Goal: Task Accomplishment & Management: Use online tool/utility

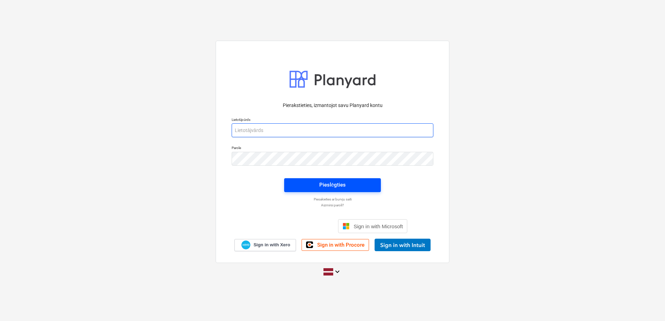
type input "[PERSON_NAME][EMAIL_ADDRESS][DOMAIN_NAME]"
click at [360, 178] on button "Pieslēgties" at bounding box center [332, 185] width 97 height 14
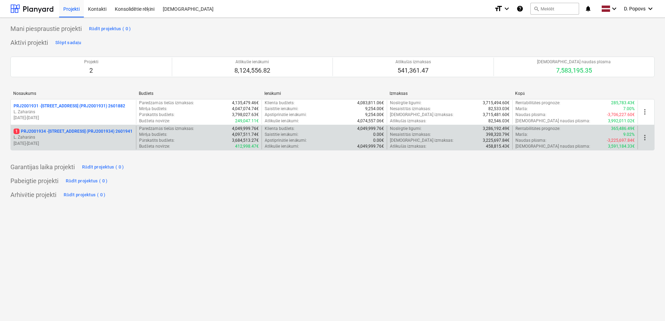
click at [360, 138] on div "Apstiprinātie ienākumi : 0.00€" at bounding box center [324, 141] width 119 height 6
click at [98, 138] on p "L. Zaharāns" at bounding box center [74, 138] width 120 height 6
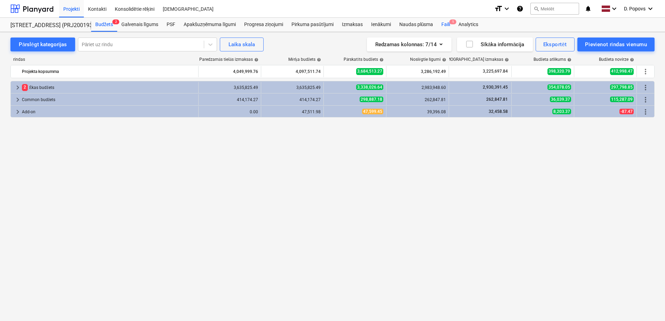
click at [444, 27] on div "Faili 1" at bounding box center [445, 25] width 17 height 14
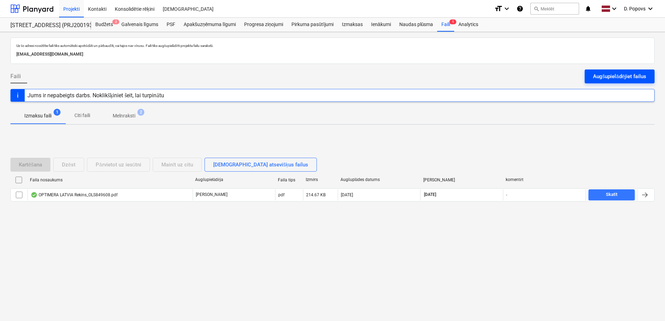
click at [600, 79] on div "Augšupielādējiet failus" at bounding box center [619, 76] width 53 height 9
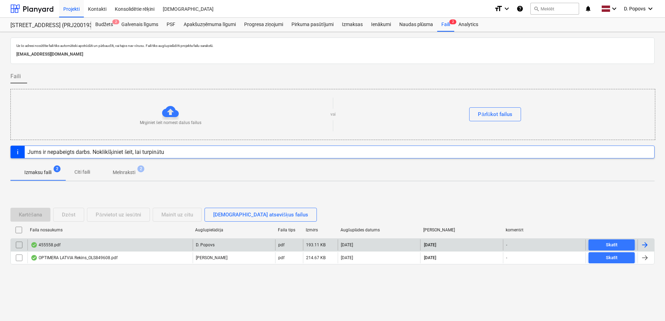
click at [126, 246] on div "455558.pdf" at bounding box center [109, 245] width 165 height 11
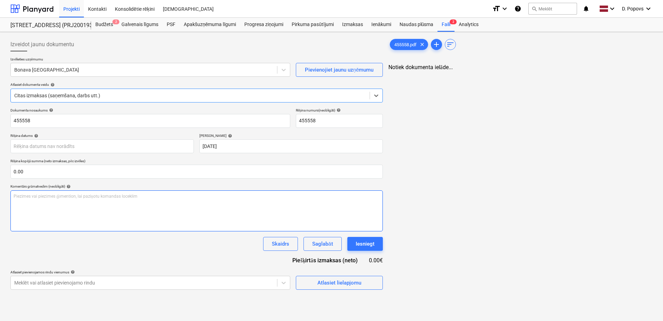
type input "455558"
type input "[DATE]"
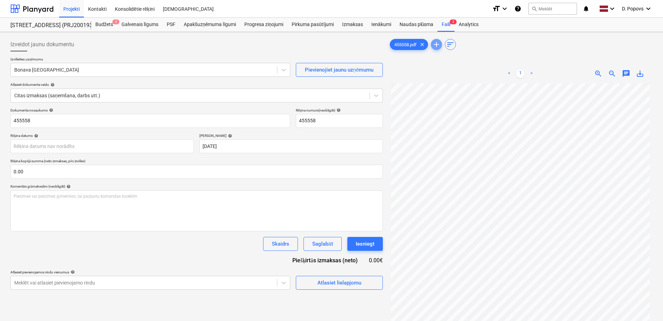
drag, startPoint x: 436, startPoint y: 45, endPoint x: 450, endPoint y: 54, distance: 16.3
click at [437, 44] on span "add" at bounding box center [436, 44] width 8 height 8
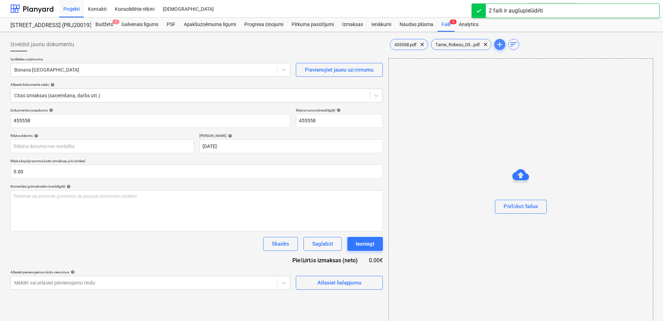
click at [498, 48] on span "add" at bounding box center [499, 44] width 8 height 8
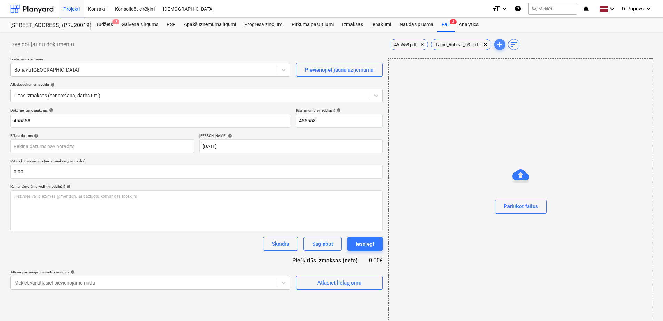
click at [502, 45] on span "add" at bounding box center [499, 44] width 8 height 8
click at [515, 202] on div "Pārlūkot failus" at bounding box center [520, 206] width 34 height 9
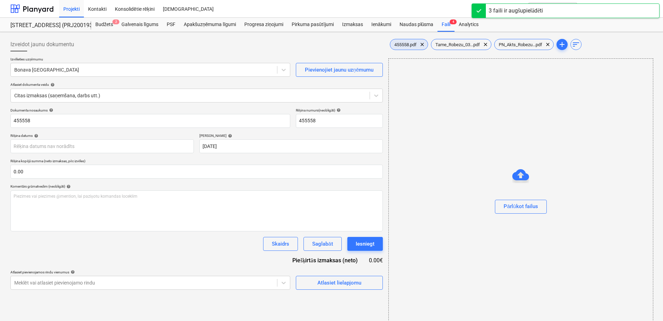
drag, startPoint x: 411, startPoint y: 40, endPoint x: 407, endPoint y: 45, distance: 6.5
click at [410, 41] on div "455558.pdf clear" at bounding box center [409, 44] width 38 height 11
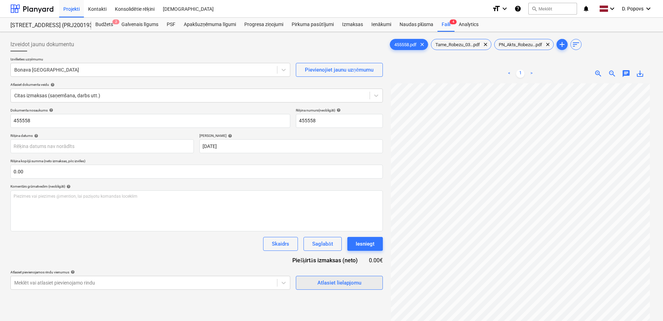
click at [314, 286] on span "Atlasiet lielapjomu" at bounding box center [339, 283] width 70 height 9
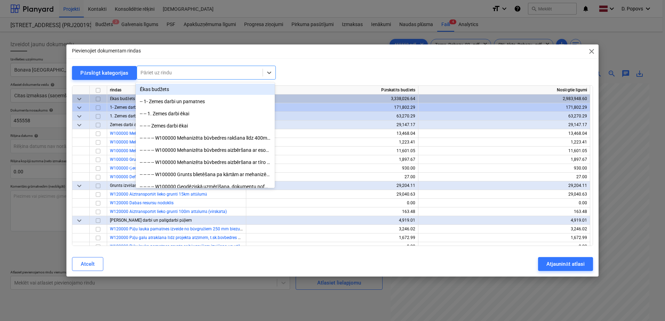
click at [165, 74] on div at bounding box center [200, 72] width 119 height 7
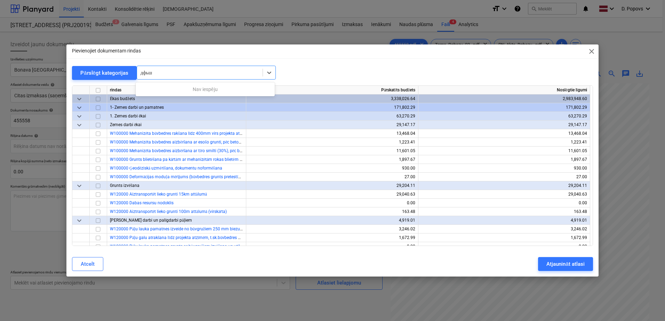
type input "дфьш"
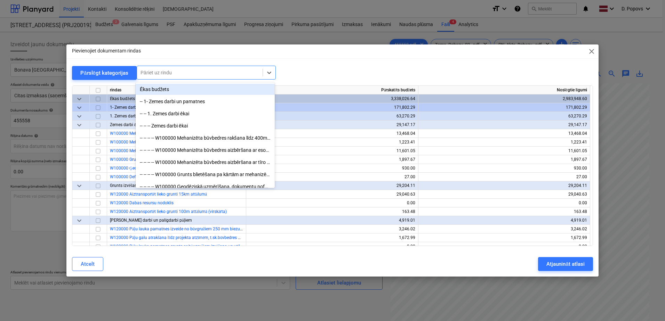
click at [192, 72] on div at bounding box center [200, 72] width 119 height 7
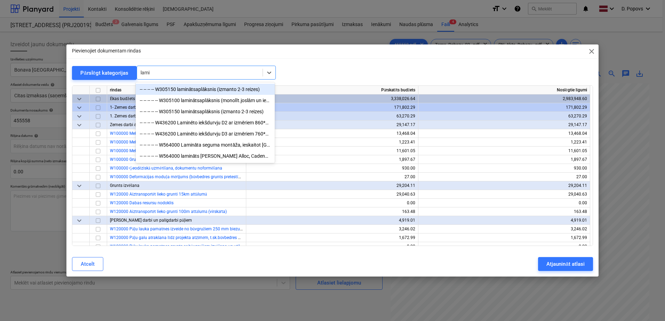
type input "lamin"
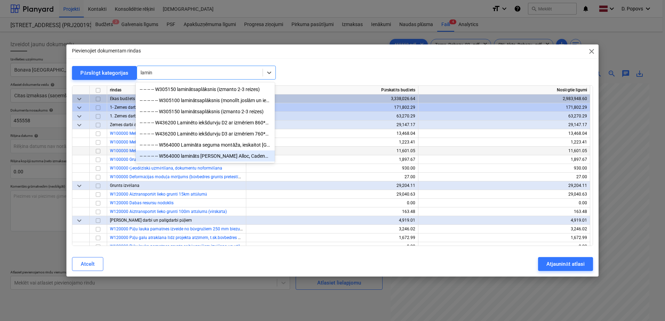
drag, startPoint x: 190, startPoint y: 155, endPoint x: 185, endPoint y: 155, distance: 4.5
click at [190, 155] on div "-- -- -- -- -- W564000 lamināts [PERSON_NAME] Alloc, Cadenza, Legato Light natu…" at bounding box center [205, 156] width 139 height 11
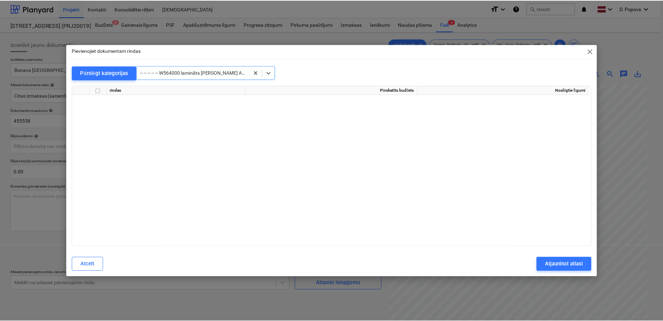
scroll to position [3817, 0]
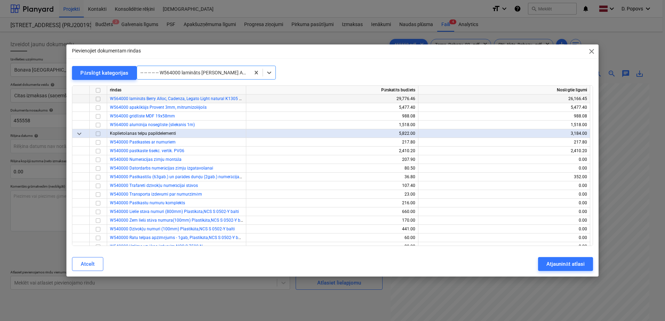
click at [99, 101] on input "checkbox" at bounding box center [98, 99] width 8 height 8
click at [574, 270] on button "Atjaunināt atlasi" at bounding box center [565, 264] width 55 height 14
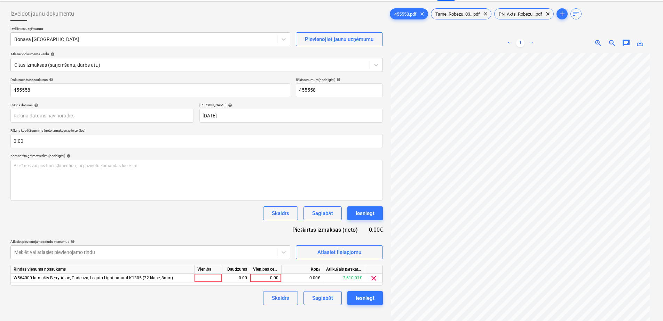
scroll to position [70, 0]
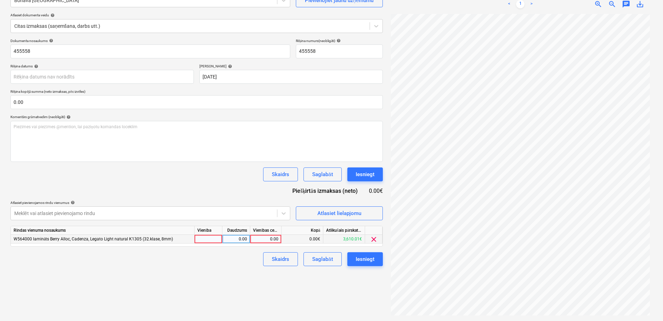
drag, startPoint x: 266, startPoint y: 245, endPoint x: 269, endPoint y: 242, distance: 4.0
click at [267, 244] on div "Rindas vienuma nosaukums Vienība Daudzums Vienības cena Kopā Atlikušais pārskat…" at bounding box center [196, 236] width 372 height 21
click at [269, 242] on div "0.00" at bounding box center [265, 239] width 25 height 9
type input "3323.16"
click at [209, 272] on div "Izveidot jaunu dokumentu Izvēlieties uzņēmumu Bonava Latvija Pievienojiet jaunu…" at bounding box center [197, 141] width 378 height 353
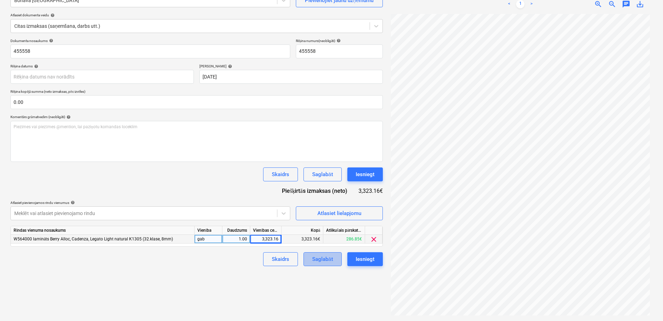
click at [316, 265] on button "Saglabāt" at bounding box center [322, 260] width 38 height 14
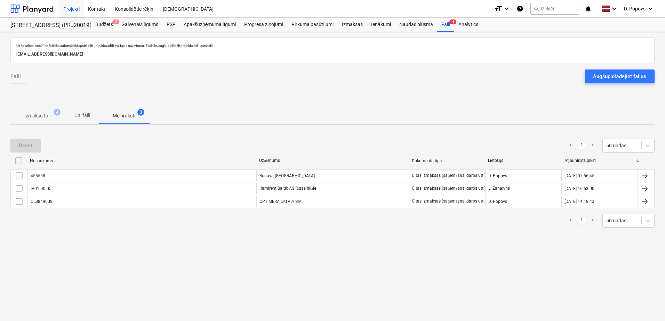
click at [30, 115] on p "Izmaksu faili" at bounding box center [37, 115] width 27 height 7
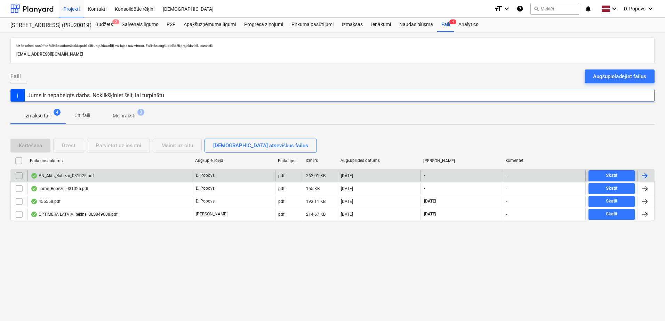
click at [157, 175] on div "PN_Akts_Robezu_031025.pdf" at bounding box center [109, 175] width 165 height 11
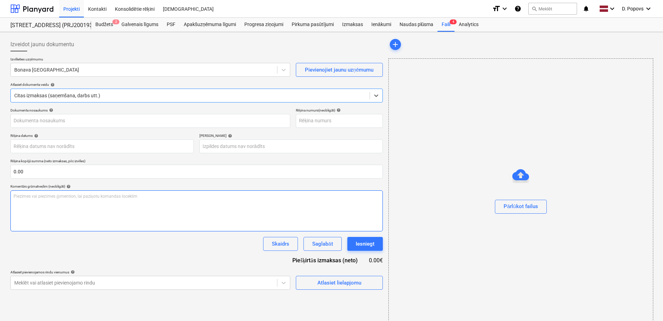
type input "PN_Akts_Robezu_031025.pdf"
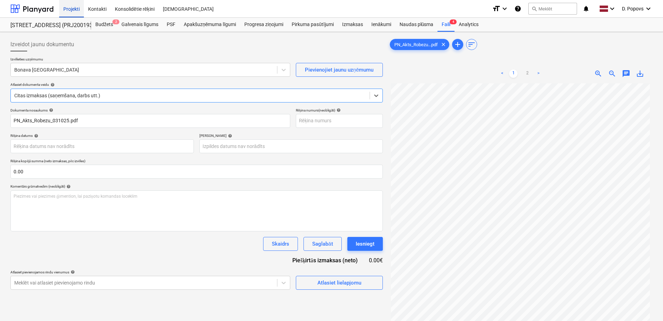
drag, startPoint x: 65, startPoint y: 9, endPoint x: 65, endPoint y: 14, distance: 4.9
click at [65, 9] on div "Projekti" at bounding box center [71, 9] width 25 height 18
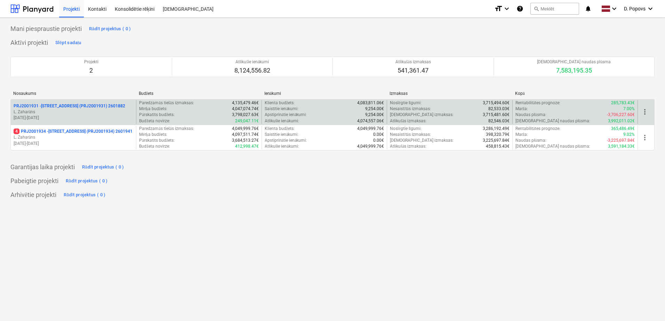
click at [100, 122] on div "PRJ2001931 - [STREET_ADDRESS] (PRJ2001931) 2601882 L. Zaharāns [DATE] - [DATE]" at bounding box center [73, 112] width 125 height 24
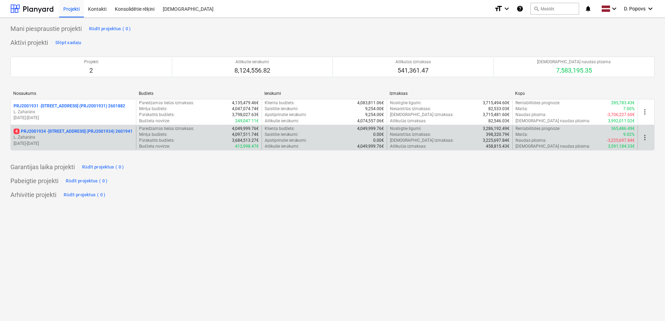
click at [101, 130] on p "4 PRJ2001934 - [STREET_ADDRESS] (PRJ2001934) 2601941" at bounding box center [73, 132] width 119 height 6
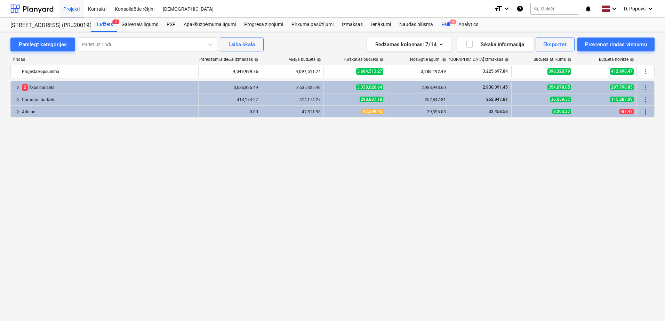
click at [446, 25] on div "Faili 4" at bounding box center [445, 25] width 17 height 14
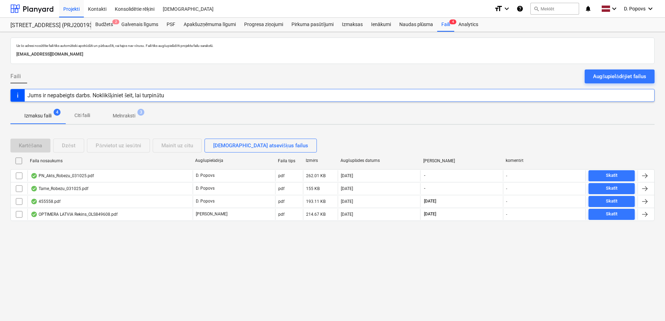
drag, startPoint x: 601, startPoint y: 77, endPoint x: 651, endPoint y: 77, distance: 50.1
click at [601, 77] on div "Augšupielādējiet failus" at bounding box center [619, 76] width 53 height 9
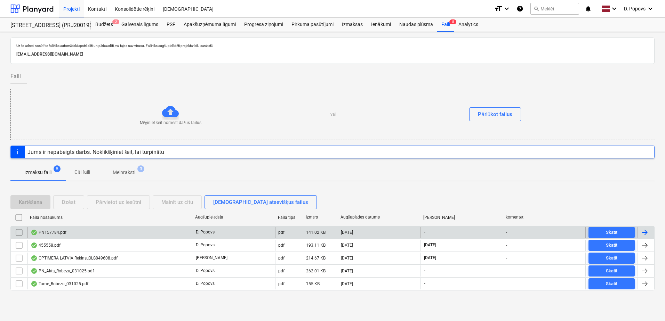
click at [97, 231] on div "PN157784.pdf" at bounding box center [109, 232] width 165 height 11
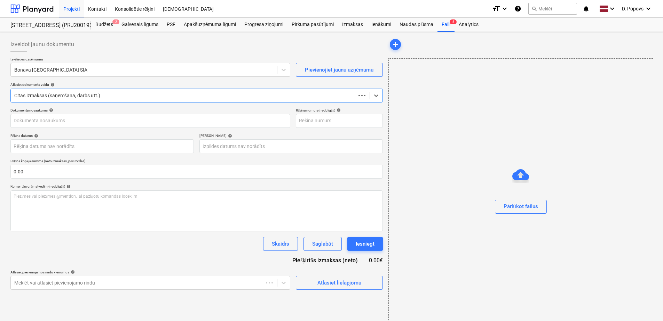
type input "PN157784.pdf"
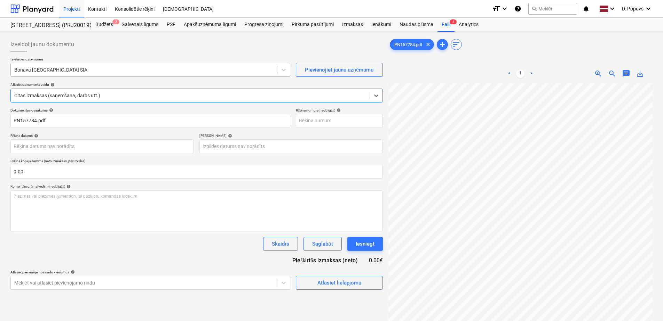
click at [110, 74] on div "Bonava [GEOGRAPHIC_DATA] SIA" at bounding box center [144, 70] width 266 height 10
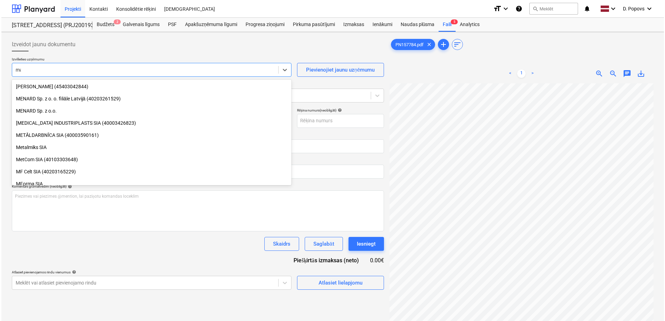
scroll to position [675, 0]
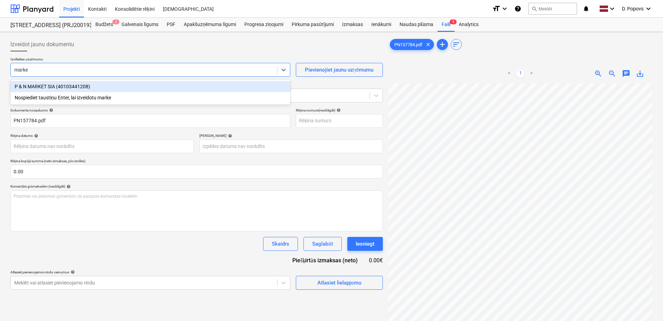
type input "market"
click at [102, 86] on div "P & N MARKET SIA (40103441208)" at bounding box center [150, 86] width 280 height 11
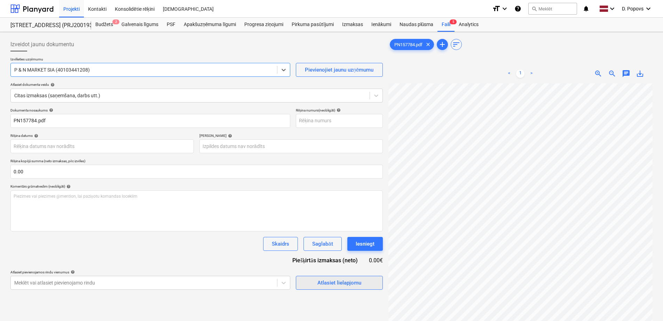
drag, startPoint x: 310, startPoint y: 283, endPoint x: 316, endPoint y: 286, distance: 6.4
click at [316, 286] on span "Atlasiet lielapjomu" at bounding box center [339, 283] width 70 height 9
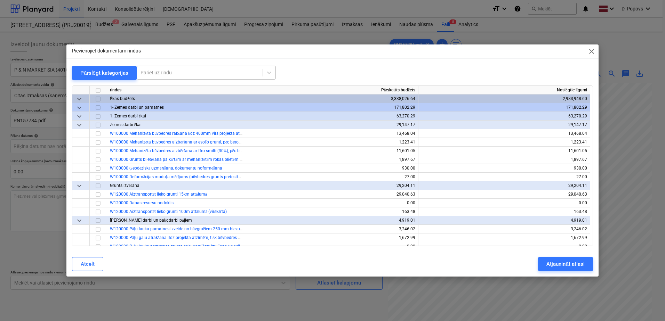
click at [194, 75] on div at bounding box center [200, 72] width 119 height 7
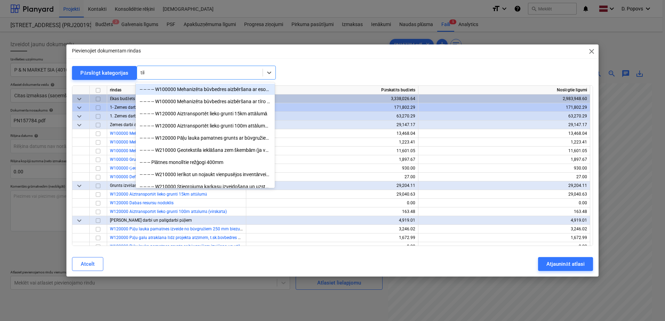
type input "tikk"
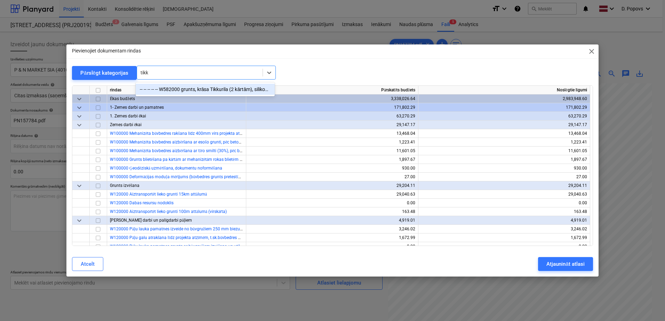
click at [195, 84] on div "-- -- -- -- -- W582000 grunts, krāsa Tikkurila (2 kārtām), silikons, stūru prof…" at bounding box center [205, 89] width 139 height 11
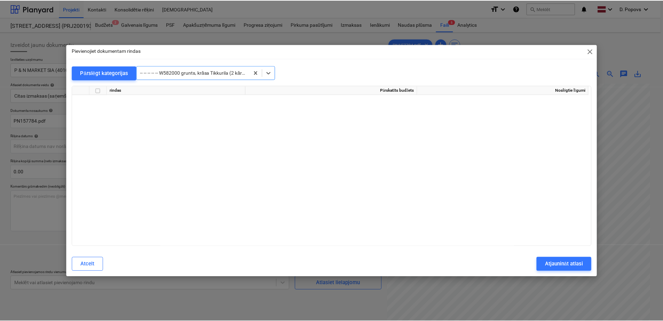
scroll to position [3504, 0]
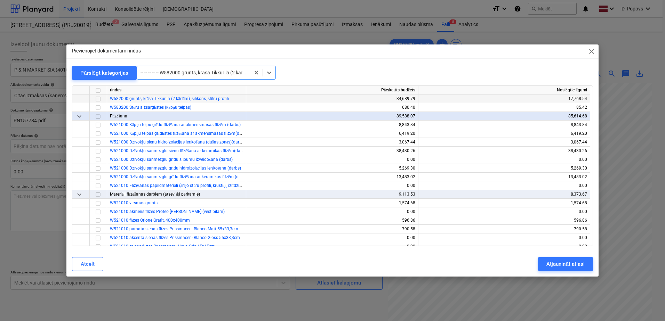
click at [99, 100] on input "checkbox" at bounding box center [98, 99] width 8 height 8
click at [548, 262] on div "Atjaunināt atlasi" at bounding box center [565, 264] width 38 height 9
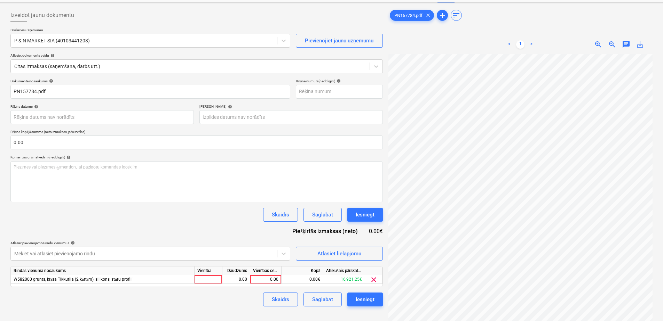
scroll to position [70, 0]
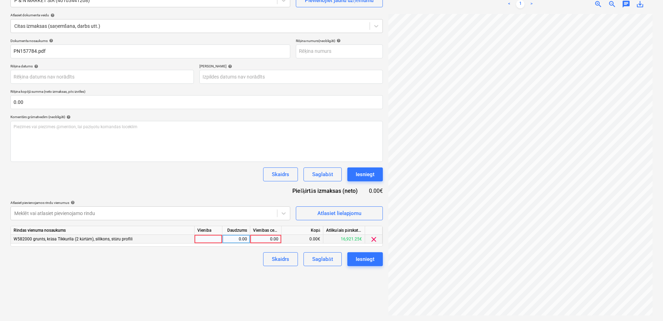
click at [255, 237] on div "0.00" at bounding box center [265, 239] width 25 height 9
type input "282.44"
click at [230, 261] on div "Skaidrs Saglabāt Iesniegt" at bounding box center [196, 260] width 372 height 14
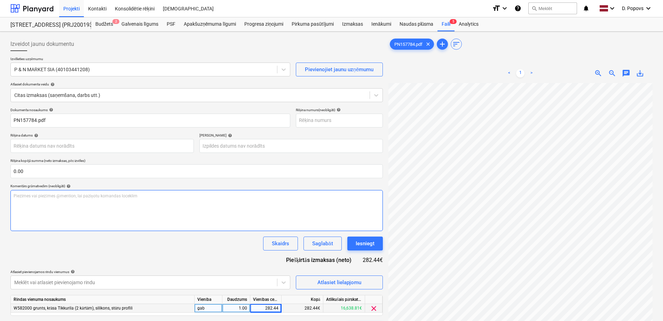
scroll to position [0, 0]
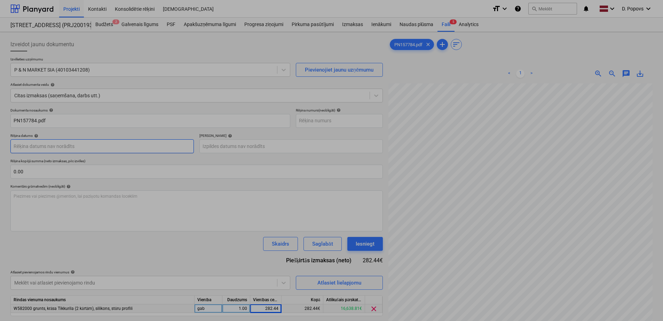
click at [171, 145] on body "Projekti Kontakti Konsolidētie rēķini Iesūtne format_size keyboard_arrow_down h…" at bounding box center [331, 160] width 663 height 321
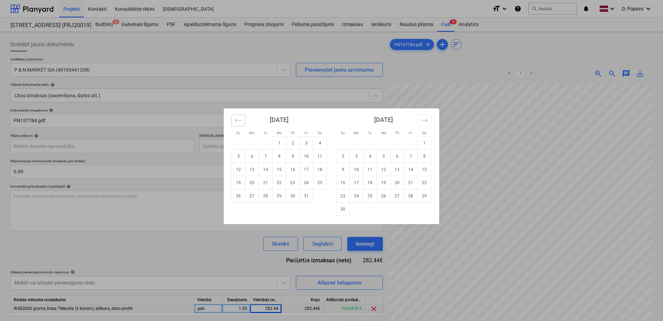
click at [235, 122] on icon "Move backward to switch to the previous month." at bounding box center [238, 120] width 7 height 7
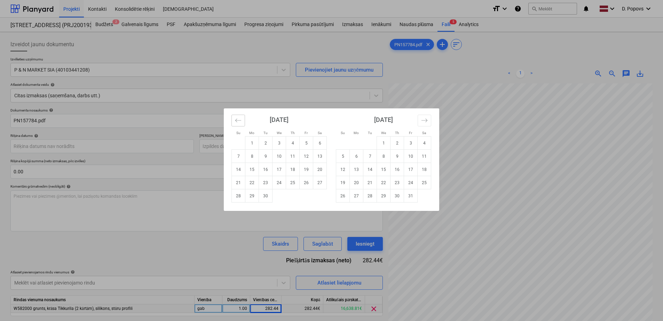
click at [235, 122] on icon "Move backward to switch to the previous month." at bounding box center [238, 120] width 7 height 7
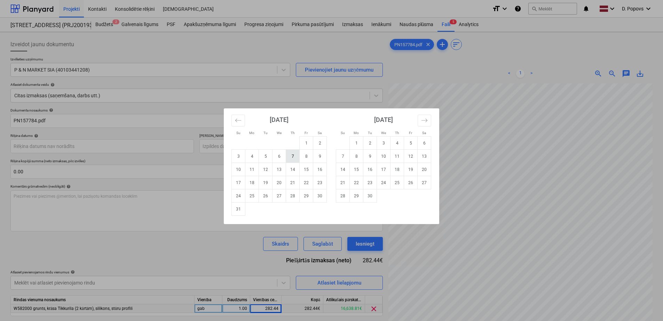
click at [296, 158] on td "7" at bounding box center [293, 156] width 14 height 13
type input "[DATE]"
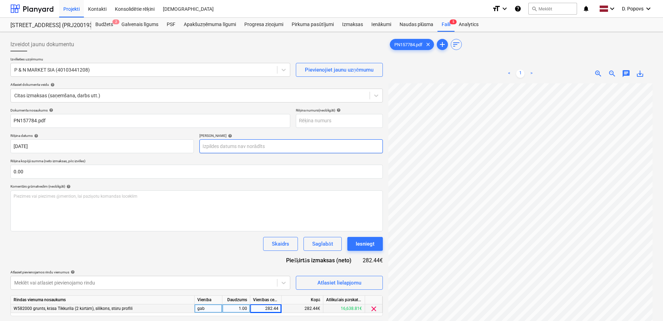
click at [279, 142] on body "Projekti Kontakti Konsolidētie rēķini Iesūtne format_size keyboard_arrow_down h…" at bounding box center [331, 160] width 663 height 321
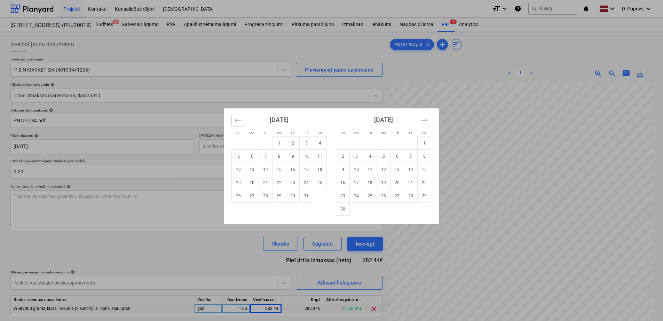
click at [234, 122] on button "Move backward to switch to the previous month." at bounding box center [238, 121] width 14 height 12
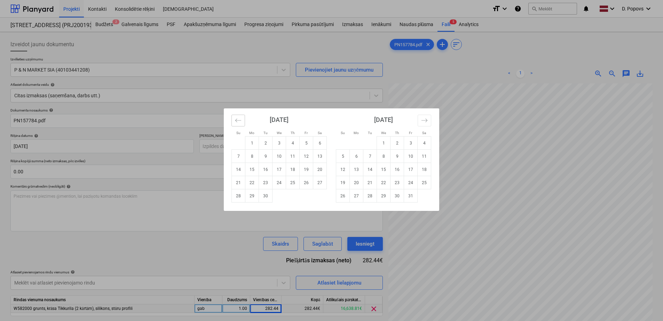
click at [234, 122] on button "Move backward to switch to the previous month." at bounding box center [238, 121] width 14 height 12
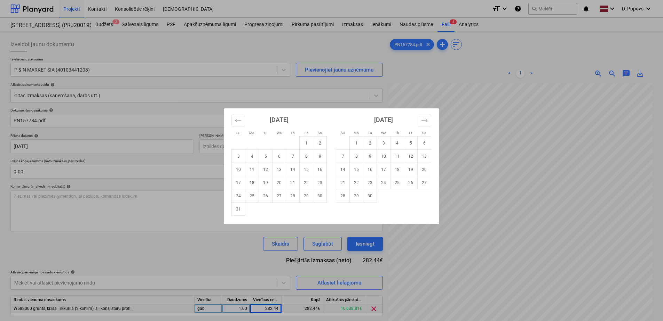
click at [306, 156] on td "8" at bounding box center [306, 156] width 14 height 13
type input "[DATE]"
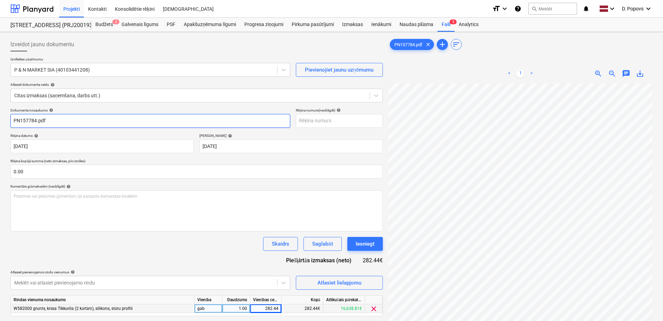
drag, startPoint x: 46, startPoint y: 122, endPoint x: 37, endPoint y: 121, distance: 8.8
click at [37, 121] on input "PN157784.pdf" at bounding box center [150, 121] width 280 height 14
click at [0, 128] on html "Projekti Kontakti Konsolidētie rēķini Iesūtne format_size keyboard_arrow_down h…" at bounding box center [331, 160] width 663 height 321
type input "PN157784"
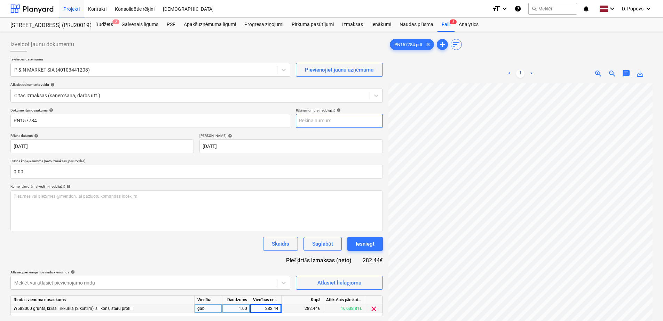
click at [337, 120] on input "text" at bounding box center [339, 121] width 87 height 14
paste input "PN157784"
type input "PN157784"
click at [192, 242] on div "Skaidrs Saglabāt Iesniegt" at bounding box center [196, 244] width 372 height 14
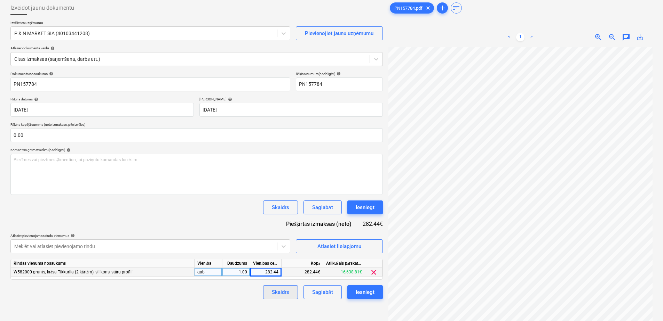
scroll to position [70, 0]
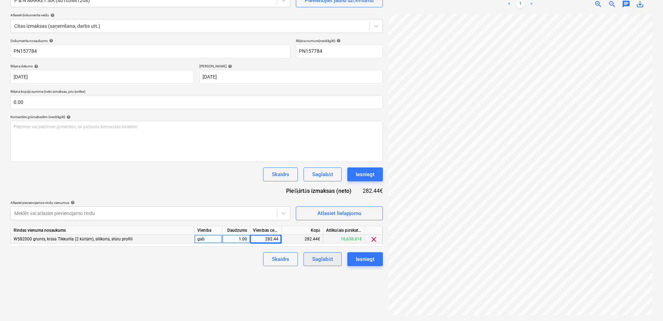
click at [319, 258] on div "Saglabāt" at bounding box center [322, 259] width 21 height 9
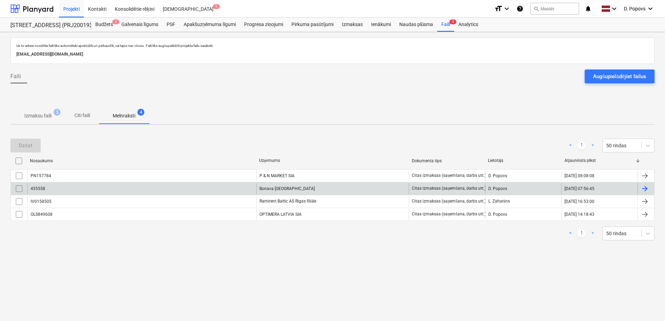
click at [160, 190] on div "455558" at bounding box center [141, 188] width 229 height 11
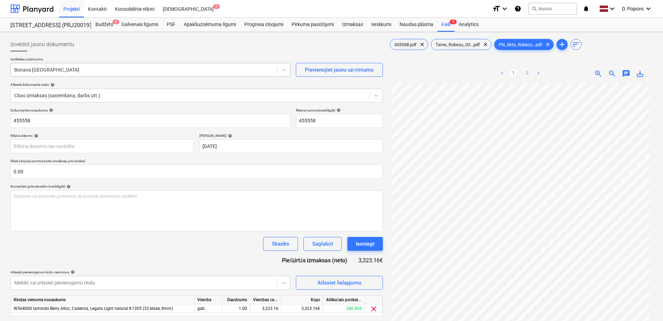
click at [25, 70] on div at bounding box center [143, 69] width 259 height 7
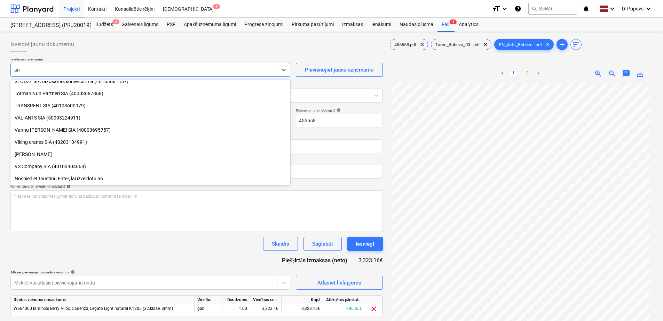
scroll to position [650, 0]
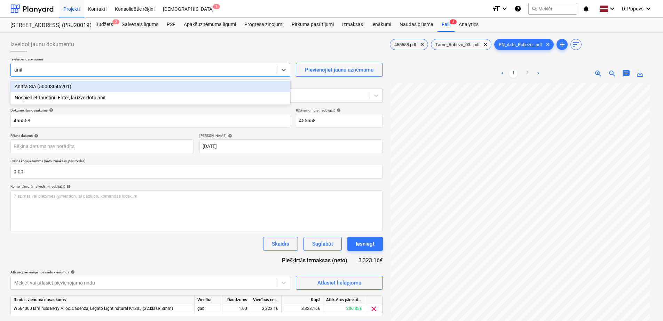
type input "anitr"
click at [78, 83] on div "Anitra SIA (50003045201)" at bounding box center [150, 86] width 280 height 11
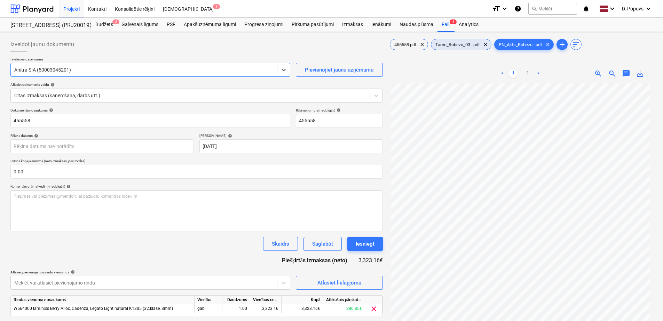
click at [456, 43] on span "Tame_Robezu_03...pdf" at bounding box center [457, 44] width 53 height 5
click at [413, 46] on span "455558.pdf" at bounding box center [405, 44] width 31 height 5
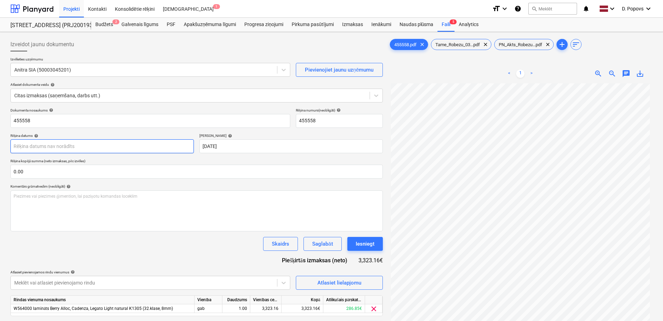
click at [83, 153] on body "Projekti Kontakti Konsolidētie rēķini Iesūtne 1 format_size keyboard_arrow_down…" at bounding box center [331, 160] width 663 height 321
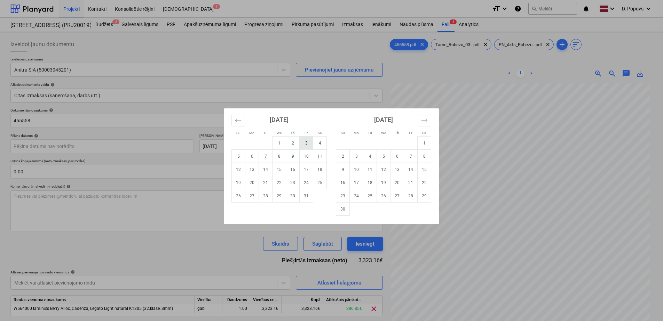
click at [301, 145] on td "3" at bounding box center [306, 143] width 14 height 13
type input "[DATE]"
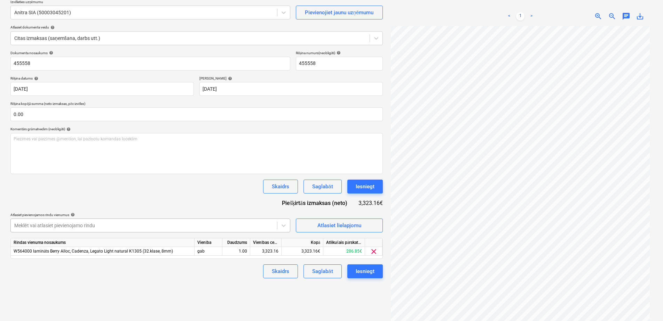
scroll to position [70, 0]
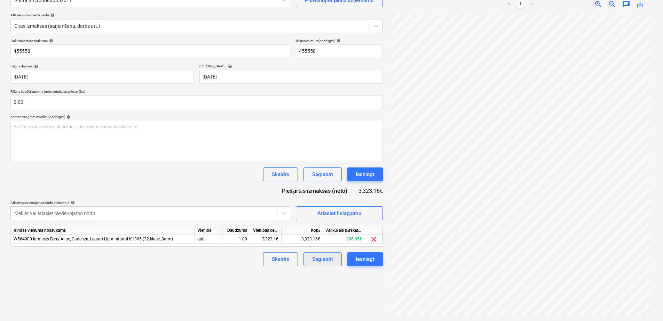
click at [314, 255] on div "Saglabāt" at bounding box center [322, 259] width 21 height 9
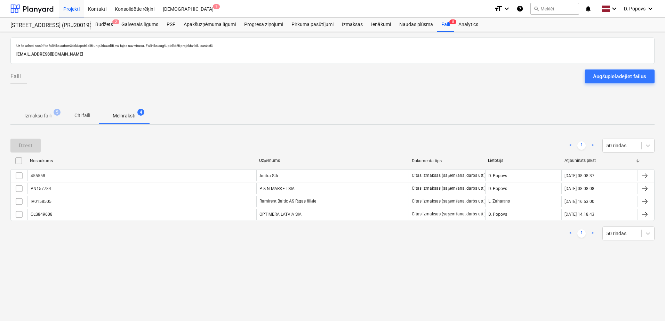
click at [47, 116] on p "Izmaksu faili" at bounding box center [37, 115] width 27 height 7
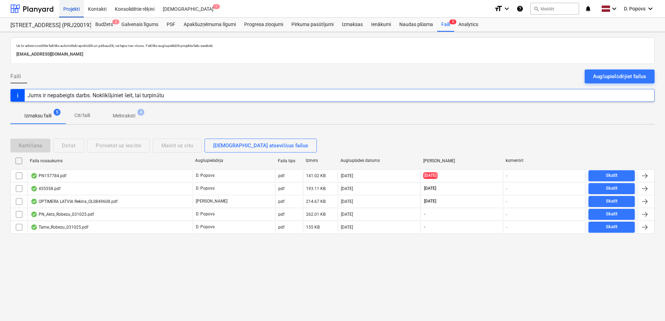
click at [66, 11] on div "Projekti" at bounding box center [71, 9] width 25 height 18
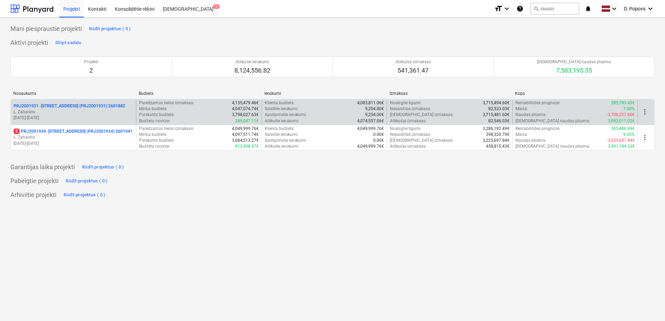
click at [86, 114] on p "L. Zaharāns" at bounding box center [74, 112] width 120 height 6
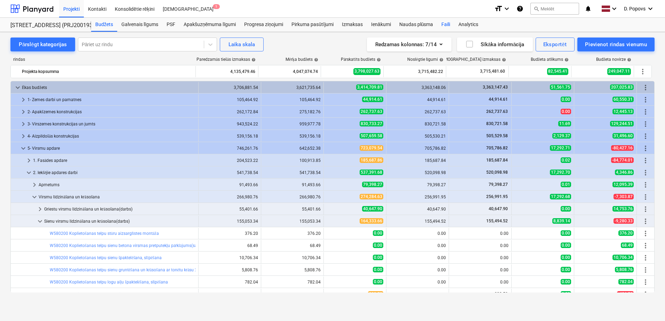
click at [444, 25] on div "Faili" at bounding box center [445, 25] width 17 height 14
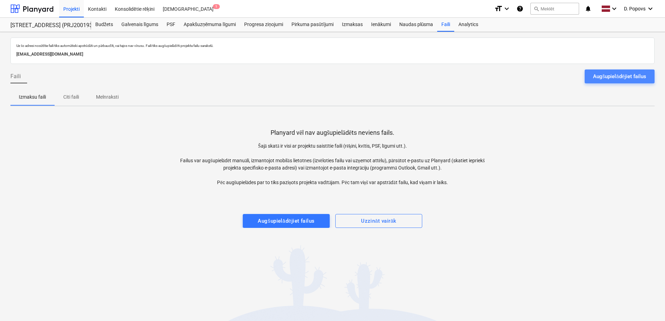
click at [598, 80] on div "Augšupielādējiet failus" at bounding box center [619, 76] width 53 height 9
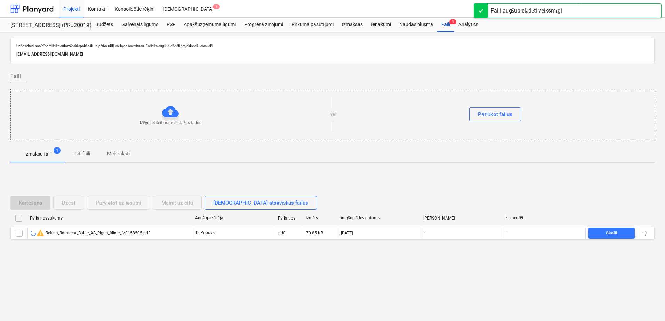
click at [187, 272] on div "Kartēšana Dzēst Pārvietot uz iesūtni Mainīt uz citu Skatīt atsevišķus failus Fa…" at bounding box center [332, 221] width 644 height 104
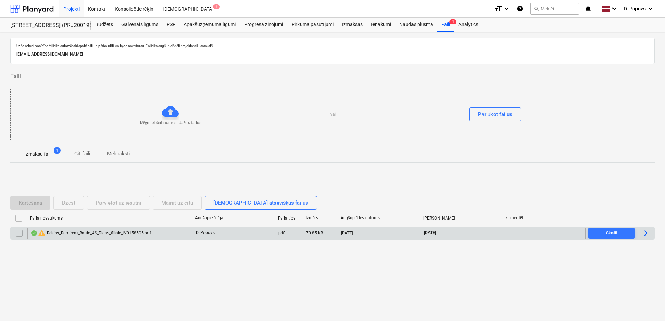
click at [152, 234] on div "warning Rekins_Ramirent_Baltic_AS_Rigas_filiale_IV0158505.pdf" at bounding box center [109, 233] width 165 height 11
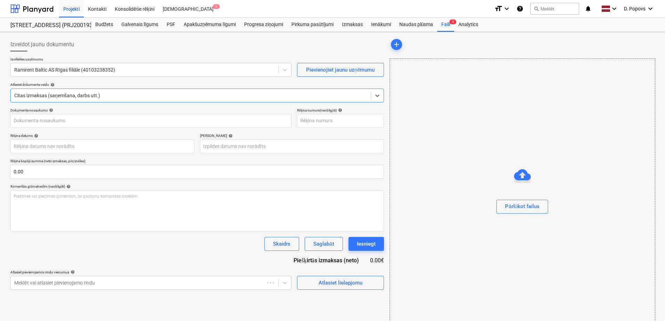
type input "IV0158505"
type input "[DATE]"
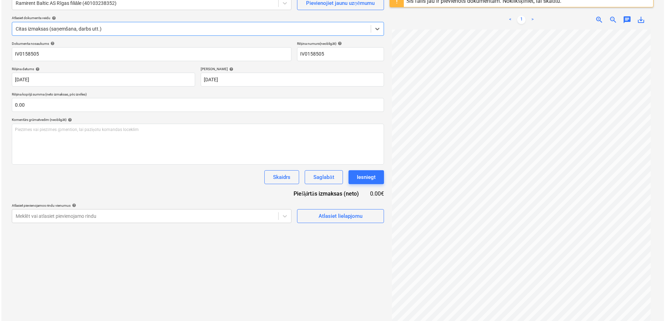
scroll to position [70, 0]
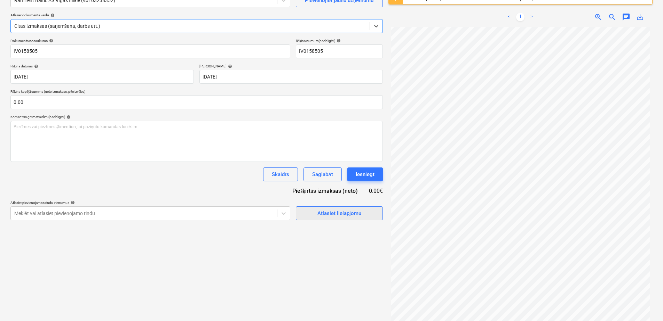
click at [321, 217] on div "Atlasiet lielapjomu" at bounding box center [339, 213] width 44 height 9
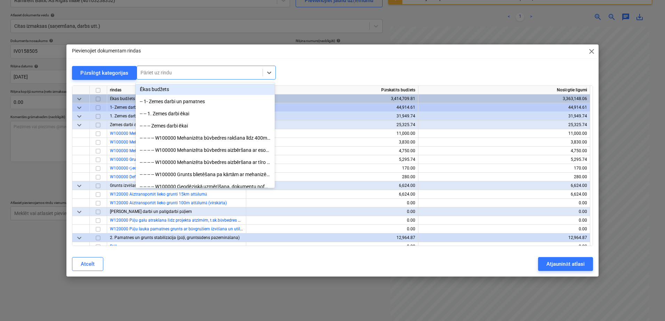
click at [153, 70] on div at bounding box center [200, 72] width 119 height 7
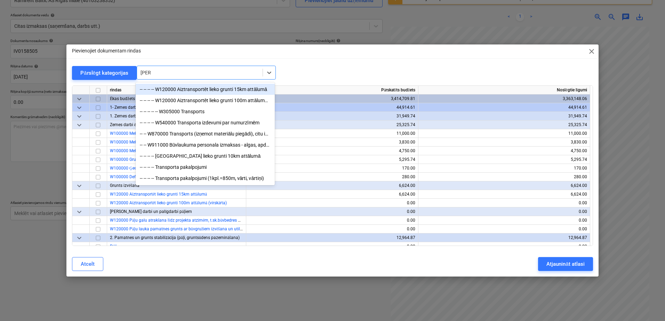
type input "trans"
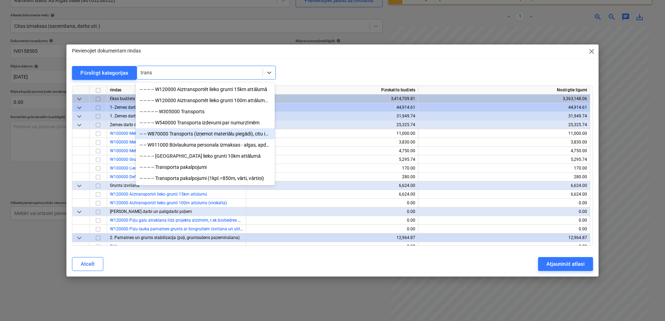
click at [230, 138] on div "-- -- W870000 Transports (izņemot materiālu piegādi), citu iekārtu noma (piemer…" at bounding box center [205, 133] width 139 height 11
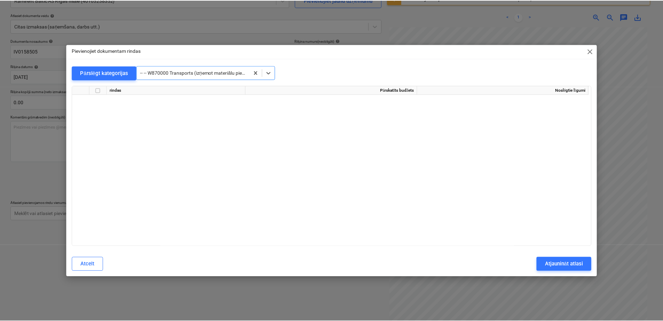
scroll to position [6296, 0]
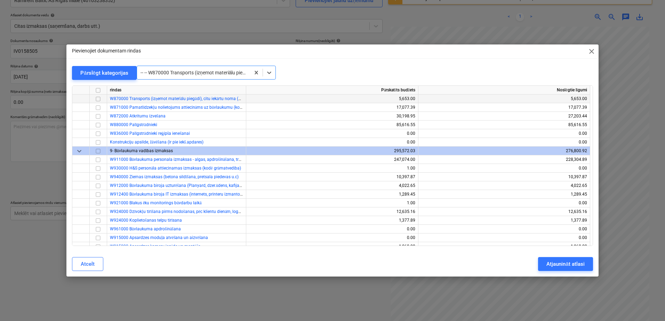
click at [97, 96] on input "checkbox" at bounding box center [98, 99] width 8 height 8
click at [569, 266] on div "Atjaunināt atlasi" at bounding box center [565, 264] width 38 height 9
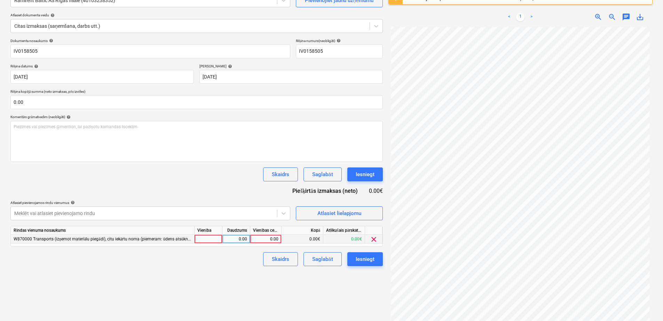
drag, startPoint x: 271, startPoint y: 237, endPoint x: 250, endPoint y: 263, distance: 33.5
click at [270, 237] on div "0.00" at bounding box center [265, 239] width 25 height 9
type input "1108."
click at [245, 256] on div "Skaidrs Saglabāt Iesniegt" at bounding box center [196, 260] width 372 height 14
click at [322, 259] on div "Saglabāt" at bounding box center [322, 259] width 21 height 9
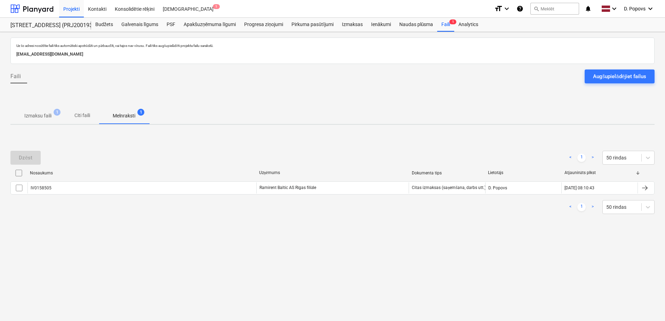
drag, startPoint x: 32, startPoint y: 113, endPoint x: 47, endPoint y: 143, distance: 34.1
click at [32, 113] on p "Izmaksu faili" at bounding box center [37, 115] width 27 height 7
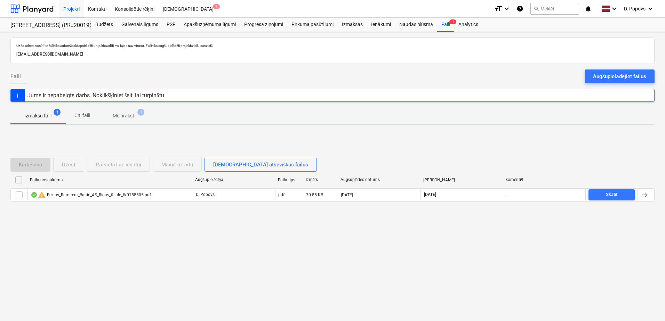
click at [443, 263] on div "Uz šo adresi nosūtītie faili tiks automātiski apstrādāti un pārbaudīti, vai taj…" at bounding box center [332, 176] width 665 height 289
click at [71, 6] on div "Projekti" at bounding box center [71, 9] width 25 height 18
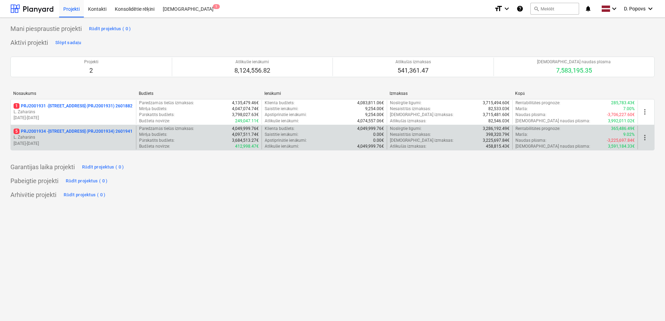
click at [75, 133] on p "5 PRJ2001934 - [STREET_ADDRESS] (PRJ2001934) 2601941" at bounding box center [73, 132] width 119 height 6
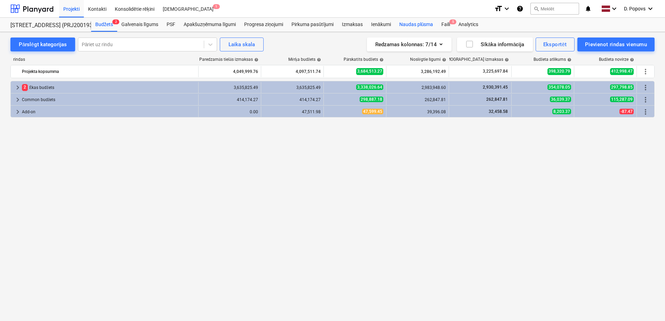
click at [441, 22] on div "Faili 5" at bounding box center [445, 25] width 17 height 14
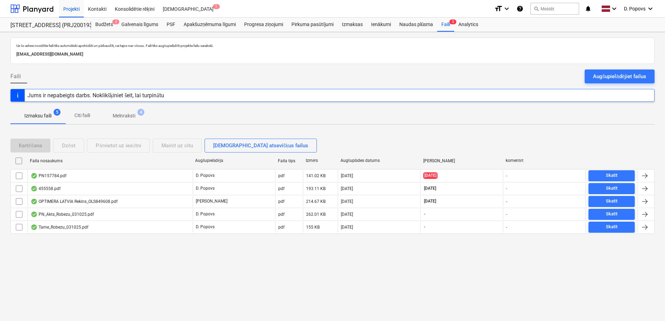
click at [115, 111] on span "Melnraksti 4" at bounding box center [124, 116] width 50 height 13
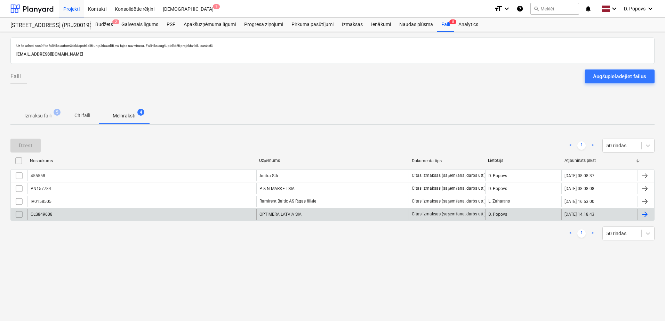
click at [91, 213] on div "OLS849608" at bounding box center [141, 214] width 229 height 11
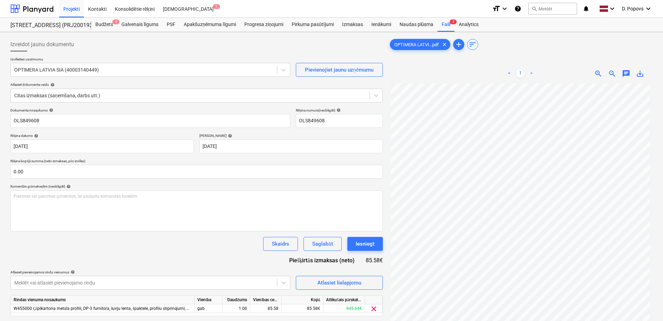
scroll to position [65, 0]
click at [78, 15] on div "Projekti" at bounding box center [71, 9] width 25 height 18
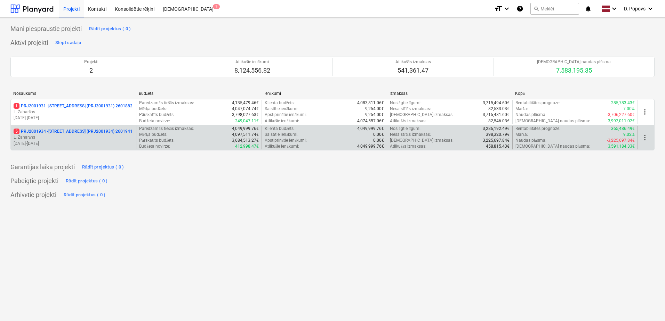
click at [79, 129] on p "5 PRJ2001934 - [STREET_ADDRESS] (PRJ2001934) 2601941" at bounding box center [73, 132] width 119 height 6
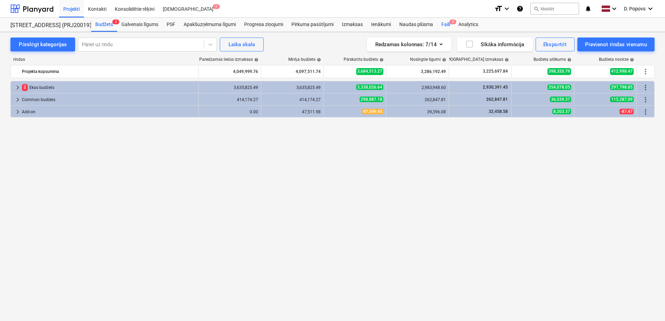
click at [443, 27] on div "Faili 5" at bounding box center [445, 25] width 17 height 14
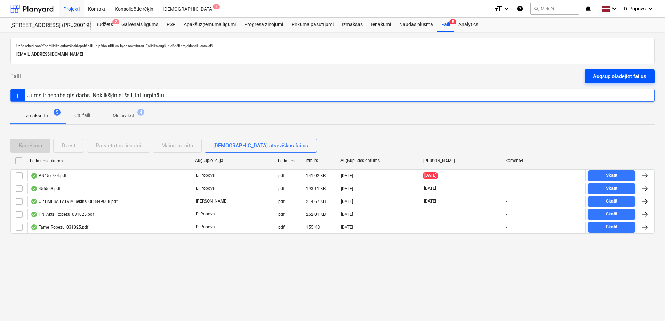
click at [614, 80] on div "Augšupielādējiet failus" at bounding box center [619, 76] width 53 height 9
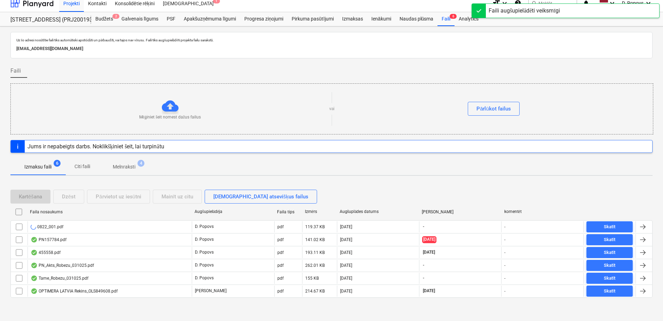
scroll to position [7, 0]
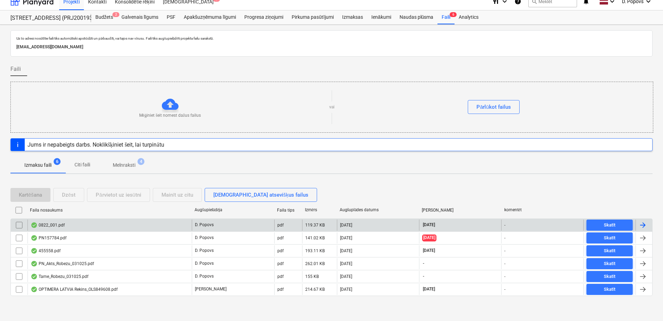
click at [153, 231] on div "0822_001.pdf" at bounding box center [109, 225] width 164 height 11
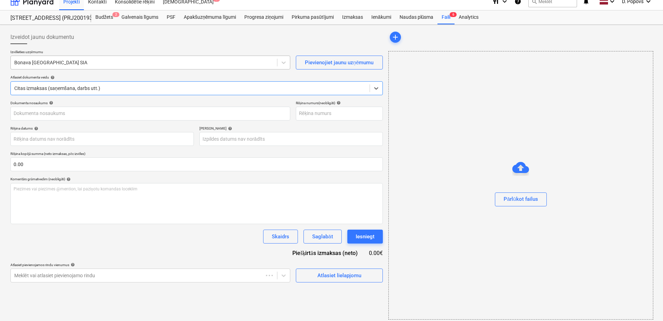
click at [107, 61] on div at bounding box center [143, 62] width 259 height 7
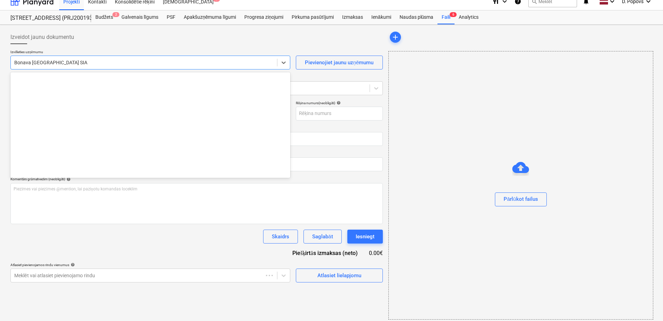
scroll to position [1315, 0]
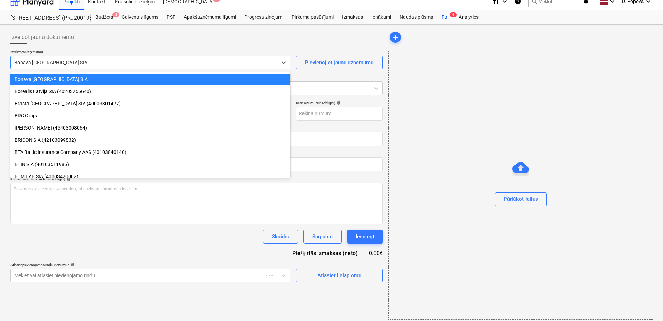
type input "1"
type input "[DATE]"
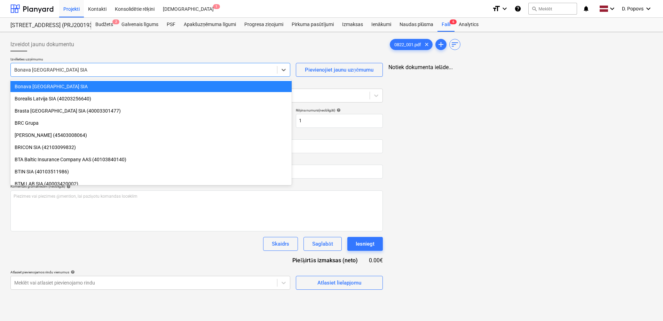
scroll to position [0, 0]
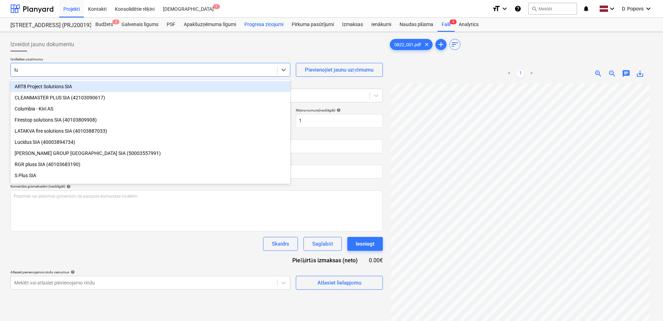
type input "luc"
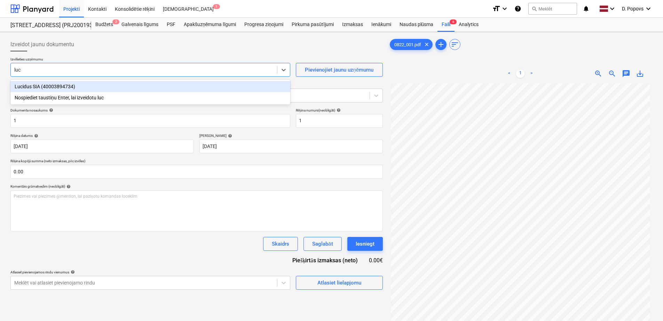
click at [200, 83] on div "Lucidus SIA (40003894734)" at bounding box center [150, 86] width 280 height 11
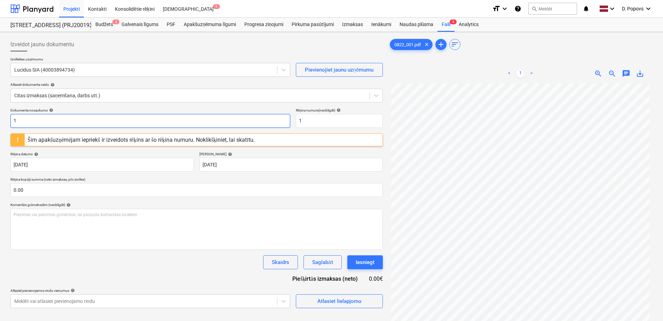
drag, startPoint x: 65, startPoint y: 128, endPoint x: 8, endPoint y: 127, distance: 57.1
click at [8, 127] on div "Izveidot jaunu dokumentu Izvēlieties uzņēmumu Lucidus SIA (40003894734) Pievien…" at bounding box center [197, 211] width 378 height 353
click at [0, 123] on html "Projekti Kontakti Konsolidētie rēķini Iesūtne 1 format_size keyboard_arrow_down…" at bounding box center [331, 160] width 663 height 321
type input "LU 254413"
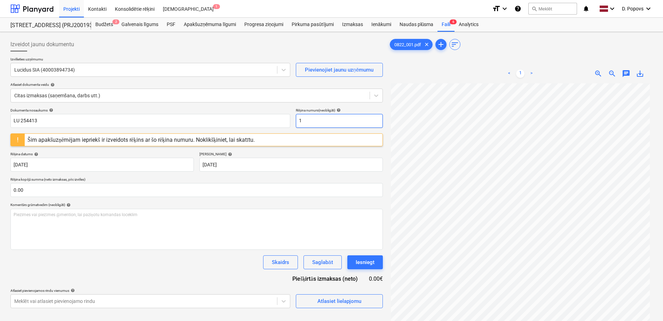
drag, startPoint x: 325, startPoint y: 128, endPoint x: 298, endPoint y: 126, distance: 27.5
click at [298, 126] on div "Dokumenta nosaukums help LU 254413 Rēķina numurs (neobligāti) help 1 Šim apakšu…" at bounding box center [196, 208] width 372 height 200
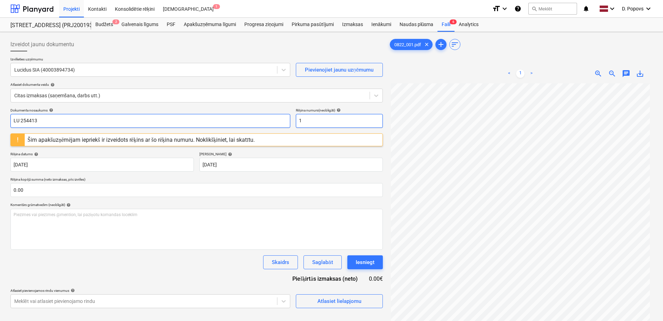
click at [262, 126] on div "Dokumenta nosaukums help LU 254413 Rēķina numurs (neobligāti) help 1" at bounding box center [196, 118] width 372 height 20
paste input "LU 254413"
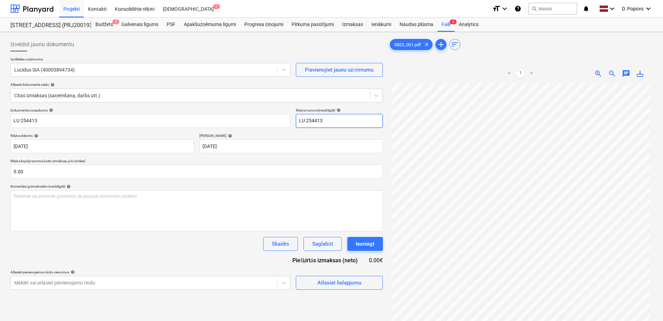
type input "LU 254413"
click at [121, 266] on div "Dokumenta nosaukums help LU 254413 Rēķina numurs (neobligāti) help LU 254413 Rē…" at bounding box center [196, 199] width 372 height 182
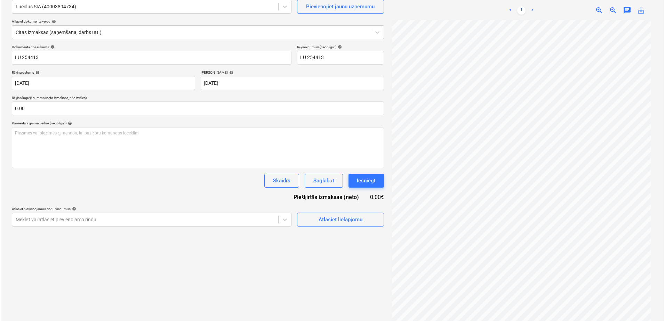
scroll to position [70, 0]
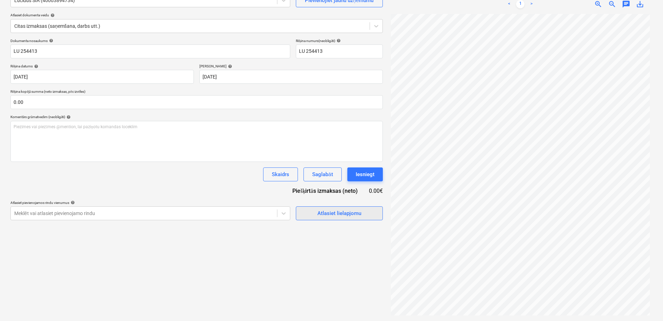
click at [321, 214] on div "Atlasiet lielapjomu" at bounding box center [339, 213] width 44 height 9
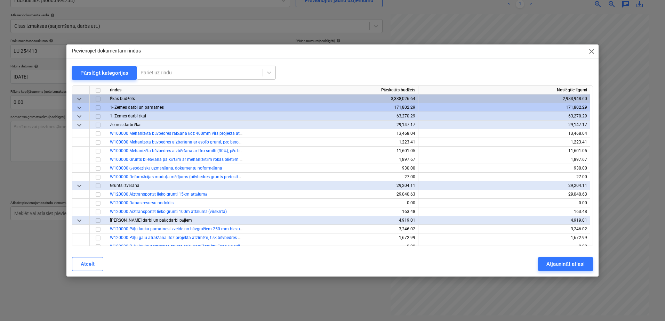
click at [214, 70] on div at bounding box center [200, 72] width 119 height 7
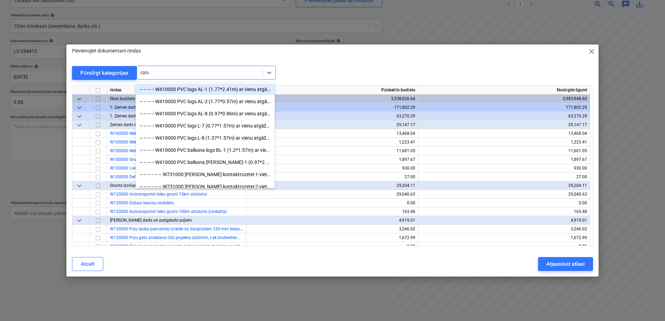
type input "rāmi"
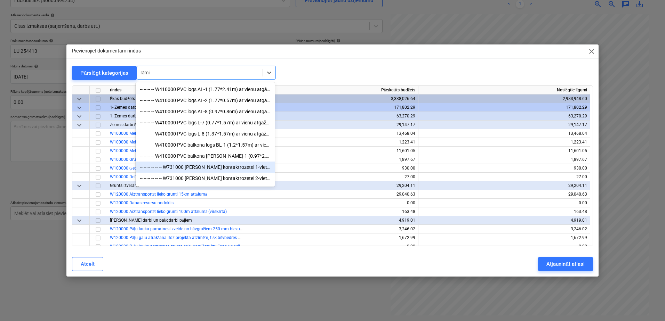
click at [183, 173] on div "-- -- -- -- -- -- W731000 [PERSON_NAME] kontaktrozetei 1-vietīgs (ABB Basic 55)," at bounding box center [205, 167] width 139 height 11
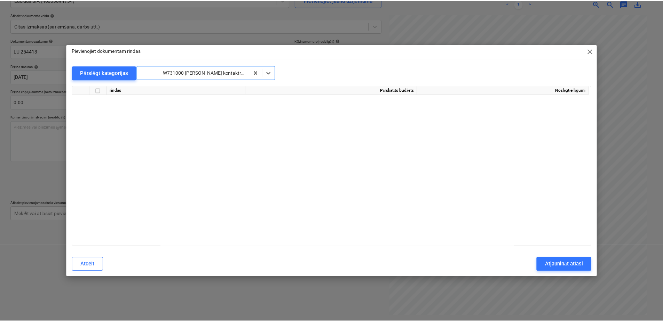
scroll to position [5435, 0]
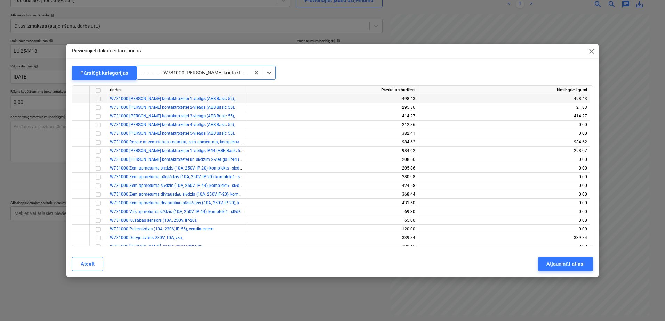
click at [101, 99] on input "checkbox" at bounding box center [98, 99] width 8 height 8
click at [99, 106] on input "checkbox" at bounding box center [98, 108] width 8 height 8
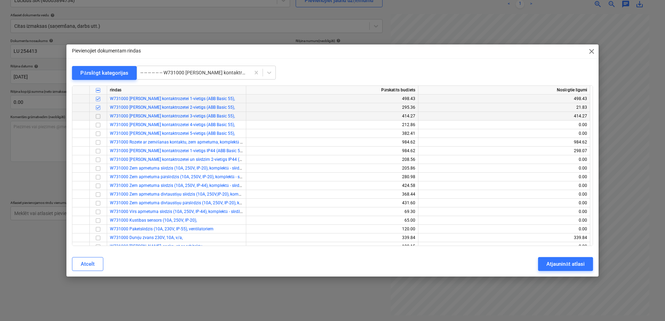
click at [98, 112] on input "checkbox" at bounding box center [98, 116] width 8 height 8
click at [95, 125] on input "checkbox" at bounding box center [98, 125] width 8 height 8
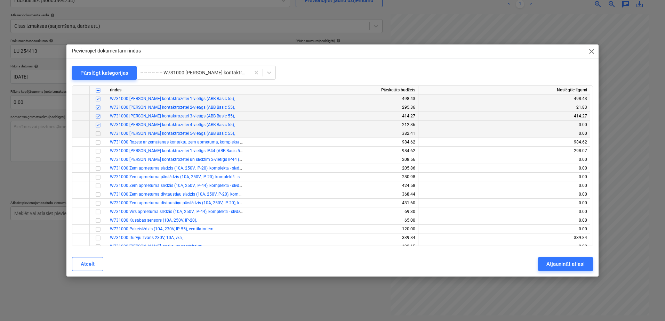
click at [95, 134] on input "checkbox" at bounding box center [98, 134] width 8 height 8
click at [97, 152] on input "checkbox" at bounding box center [98, 151] width 8 height 8
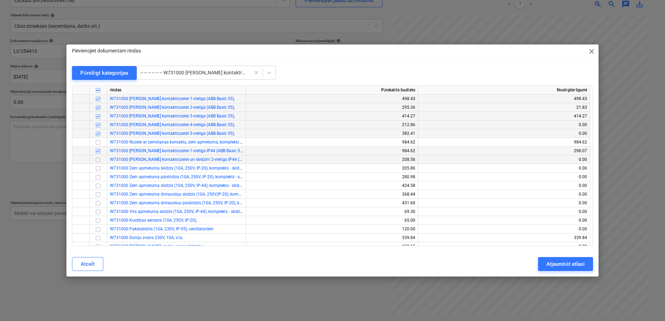
click at [97, 161] on input "checkbox" at bounding box center [98, 160] width 8 height 8
click at [580, 262] on div "Atjaunināt atlasi" at bounding box center [565, 264] width 38 height 9
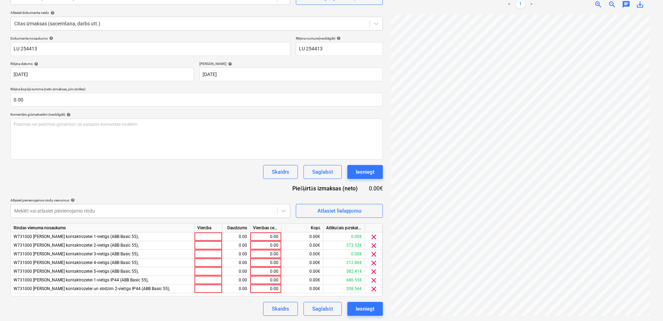
scroll to position [72, 0]
click at [372, 236] on span "clear" at bounding box center [373, 237] width 8 height 8
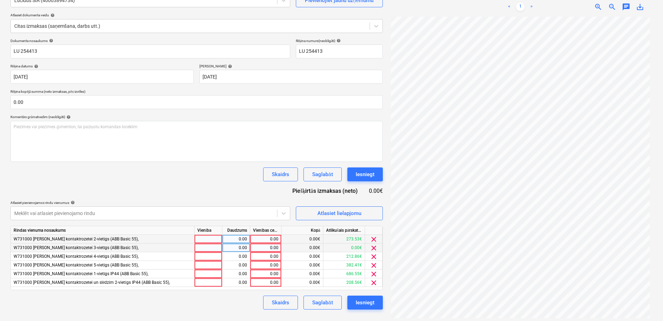
click at [372, 248] on span "clear" at bounding box center [373, 248] width 8 height 8
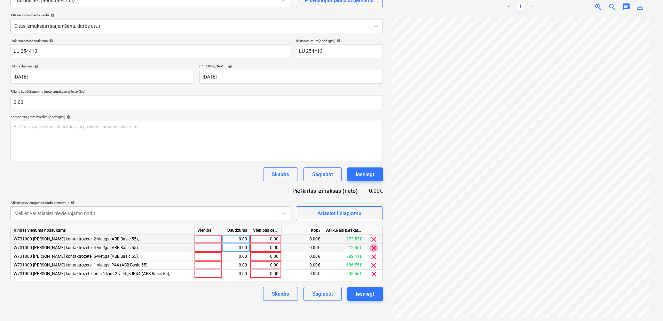
click at [372, 248] on span "clear" at bounding box center [373, 248] width 8 height 8
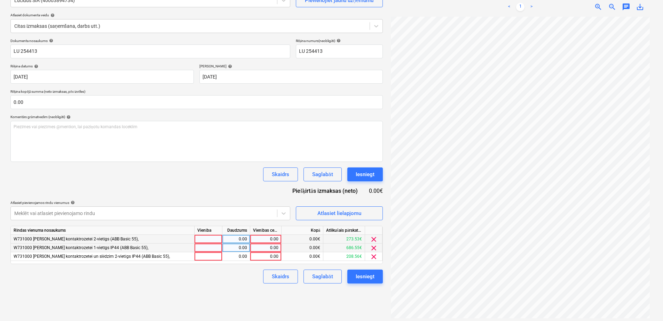
click at [372, 248] on span "clear" at bounding box center [373, 248] width 8 height 8
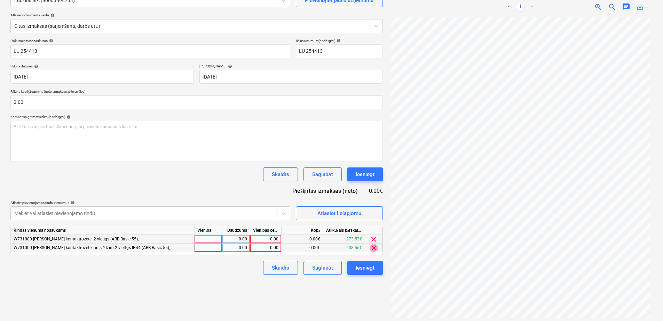
click at [372, 248] on span "clear" at bounding box center [373, 248] width 8 height 8
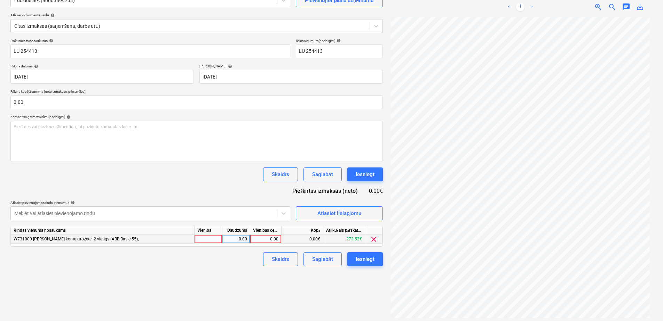
click at [268, 242] on div "0.00" at bounding box center [265, 239] width 25 height 9
type input "4.6"
click at [166, 291] on div "Izveidot jaunu dokumentu Izvēlieties uzņēmumu Lucidus SIA (40003894734) Pievien…" at bounding box center [197, 141] width 378 height 353
click at [312, 260] on div "Saglabāt" at bounding box center [322, 259] width 21 height 9
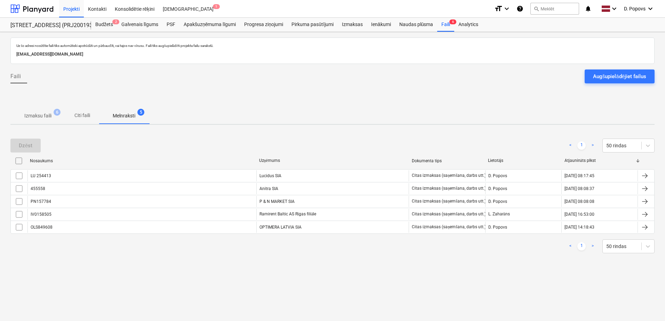
drag, startPoint x: 52, startPoint y: 115, endPoint x: 214, endPoint y: 108, distance: 161.9
click at [56, 115] on span "Izmaksu faili 6" at bounding box center [38, 115] width 38 height 7
